Goal: Navigation & Orientation: Find specific page/section

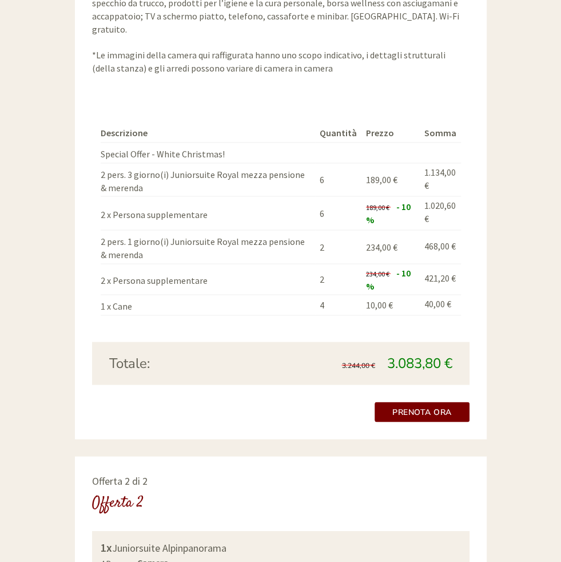
scroll to position [1184, 0]
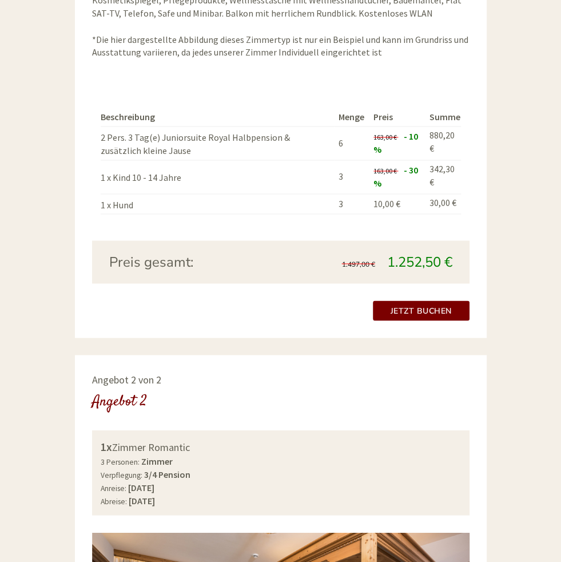
scroll to position [1148, 0]
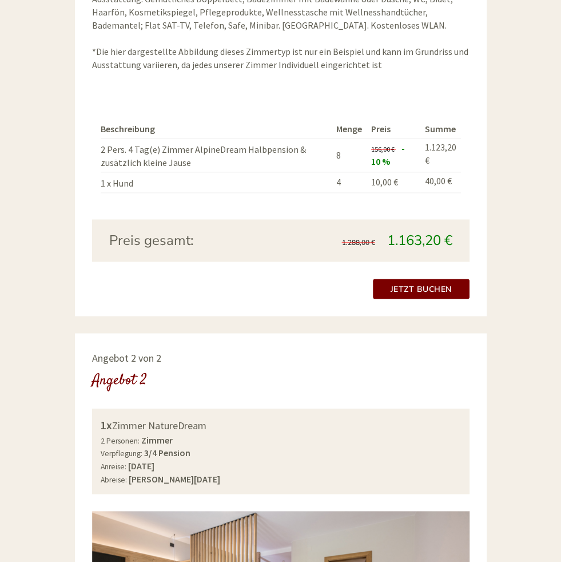
scroll to position [714, 0]
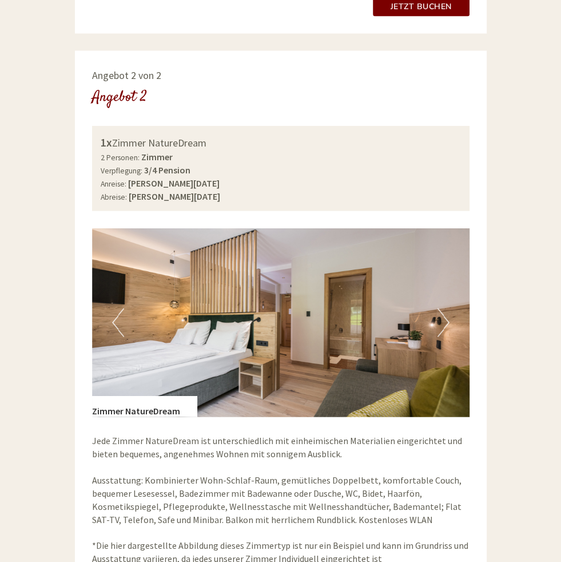
scroll to position [1156, 0]
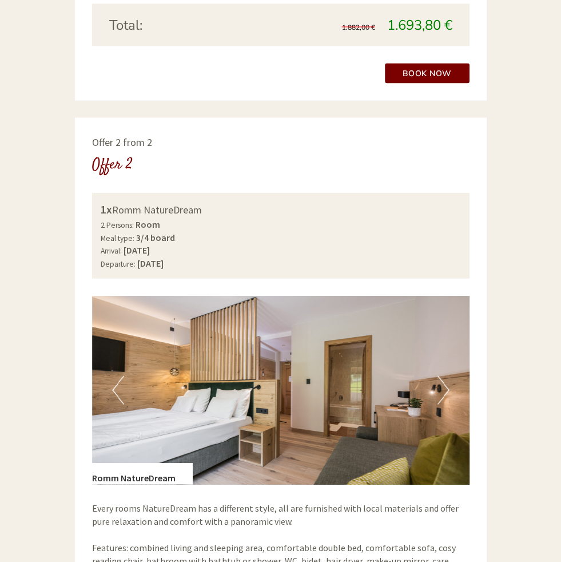
scroll to position [1353, 0]
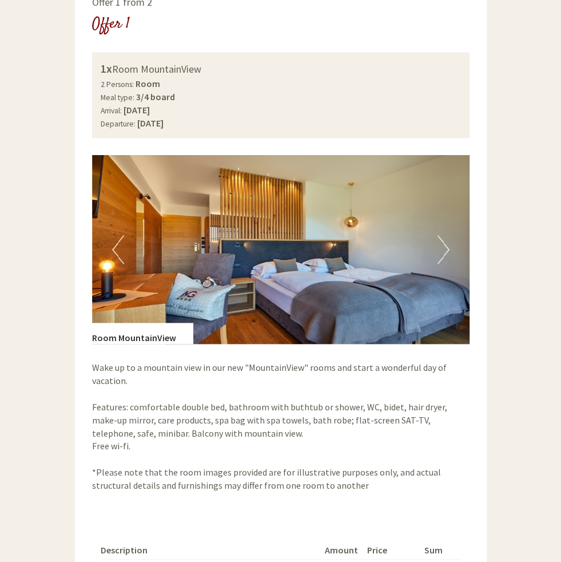
scroll to position [668, 0]
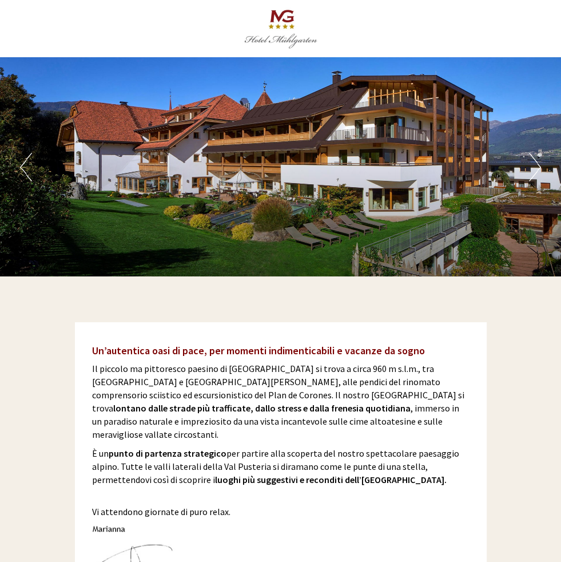
click at [516, 224] on div "Previous Next 1 2 3 4 5" at bounding box center [280, 166] width 561 height 219
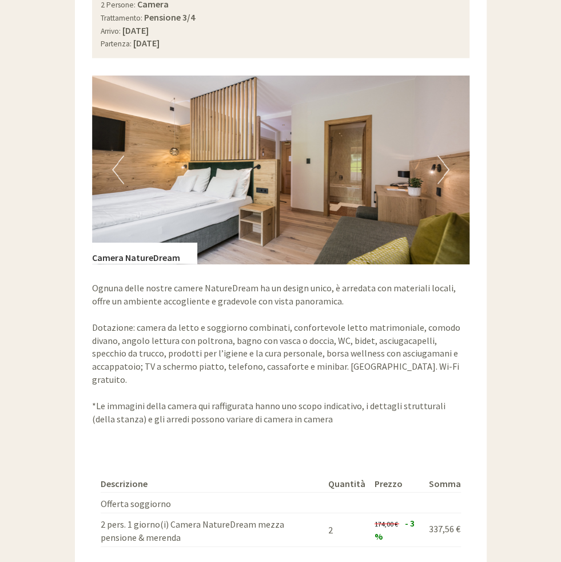
scroll to position [1342, 0]
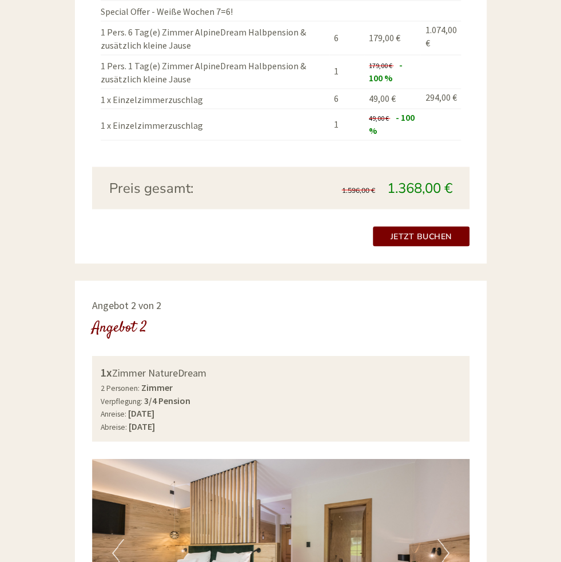
scroll to position [688, 0]
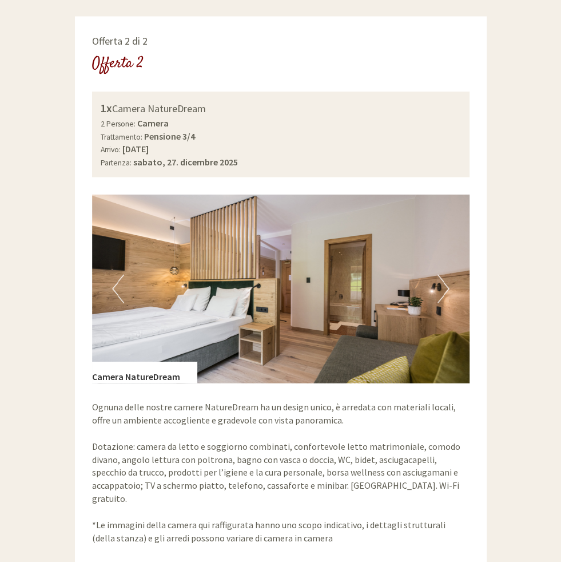
scroll to position [888, 0]
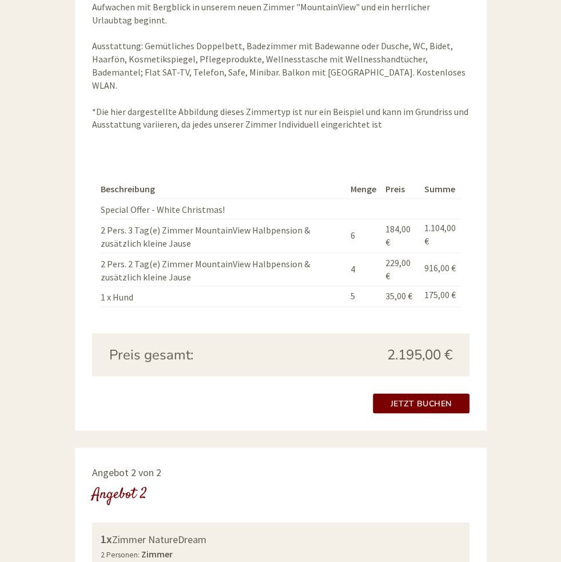
scroll to position [1248, 0]
